Goal: Task Accomplishment & Management: Use online tool/utility

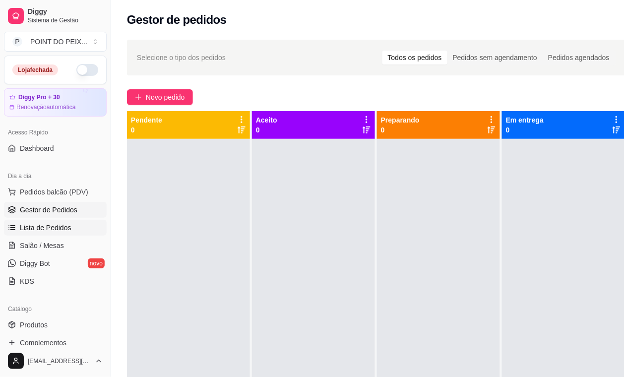
click at [61, 227] on span "Lista de Pedidos" at bounding box center [46, 228] width 52 height 10
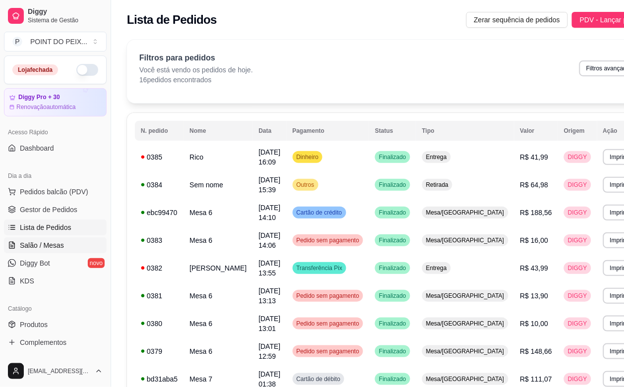
click at [58, 246] on span "Salão / Mesas" at bounding box center [42, 246] width 44 height 10
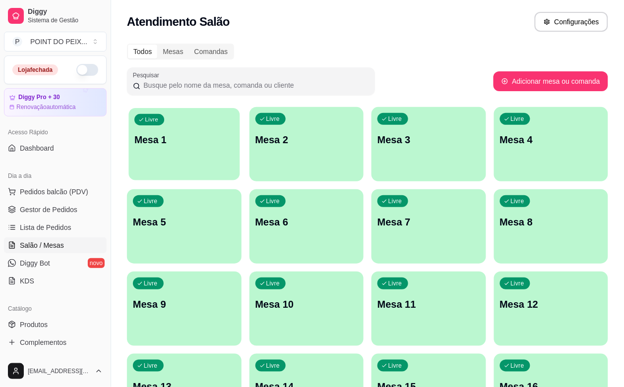
click at [183, 137] on p "Mesa 1" at bounding box center [183, 139] width 99 height 13
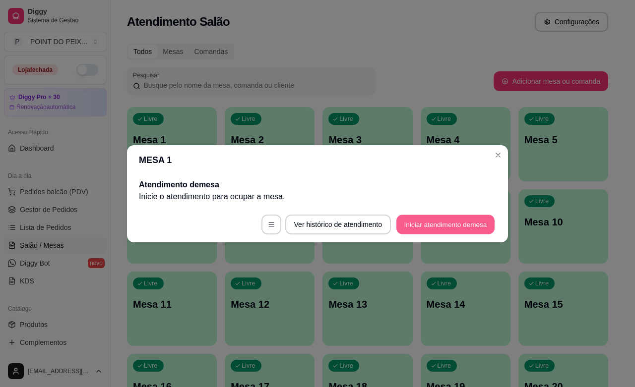
click at [443, 227] on button "Iniciar atendimento de mesa" at bounding box center [445, 224] width 98 height 19
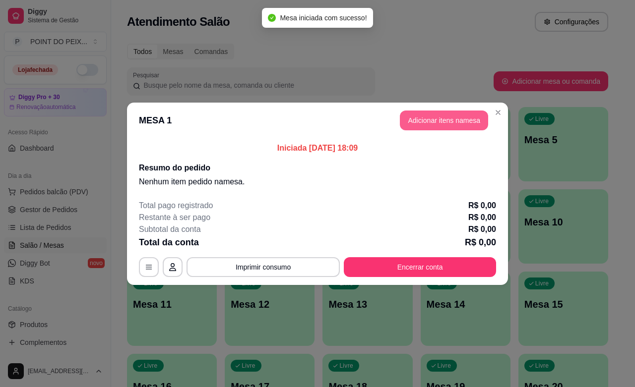
click at [432, 122] on button "Adicionar itens na mesa" at bounding box center [444, 121] width 88 height 20
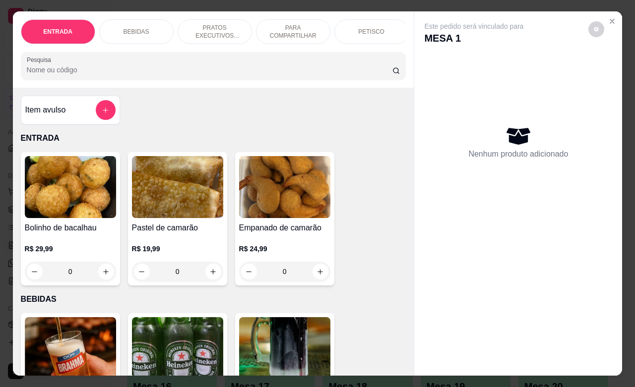
click at [370, 28] on p "PETISCO" at bounding box center [371, 32] width 26 height 8
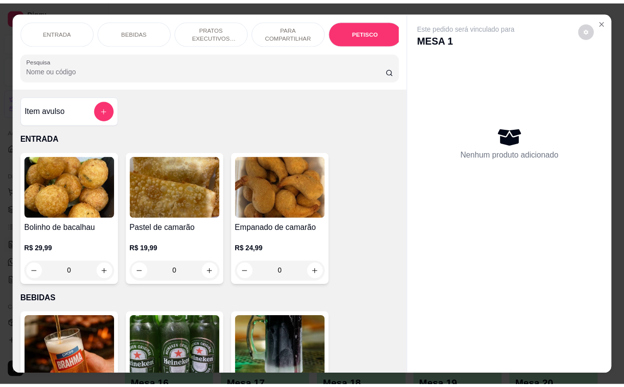
scroll to position [2173, 0]
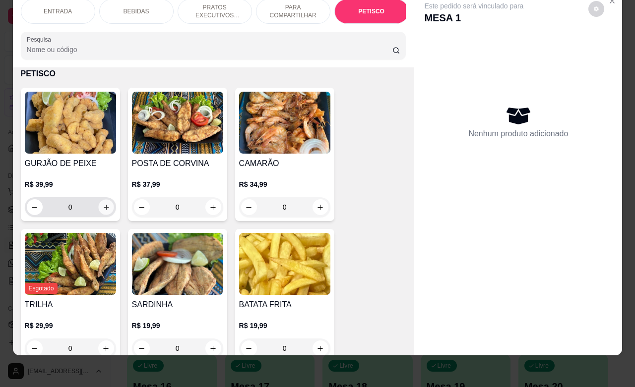
click at [98, 209] on button "increase-product-quantity" at bounding box center [105, 207] width 15 height 15
type input "1"
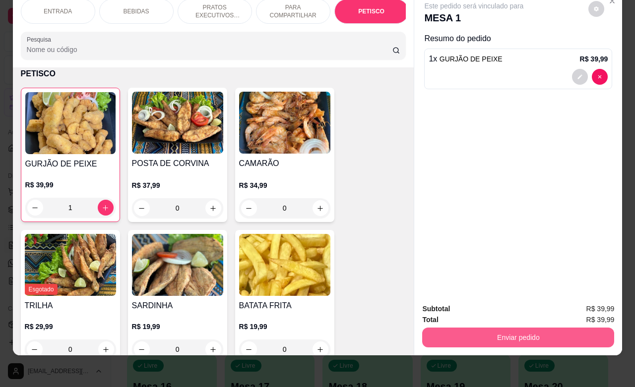
click at [453, 328] on button "Enviar pedido" at bounding box center [518, 338] width 192 height 20
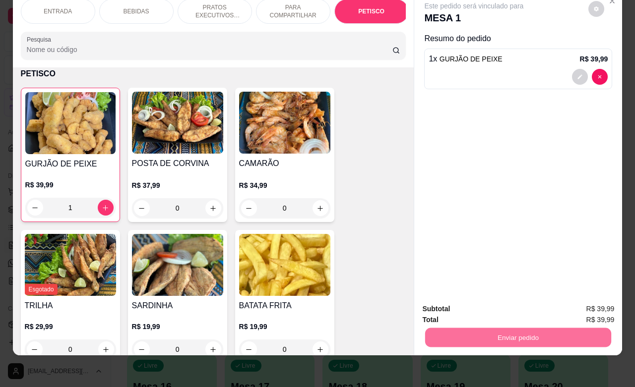
click at [472, 302] on button "Não registrar e enviar pedido" at bounding box center [484, 303] width 100 height 18
